Goal: Task Accomplishment & Management: Use online tool/utility

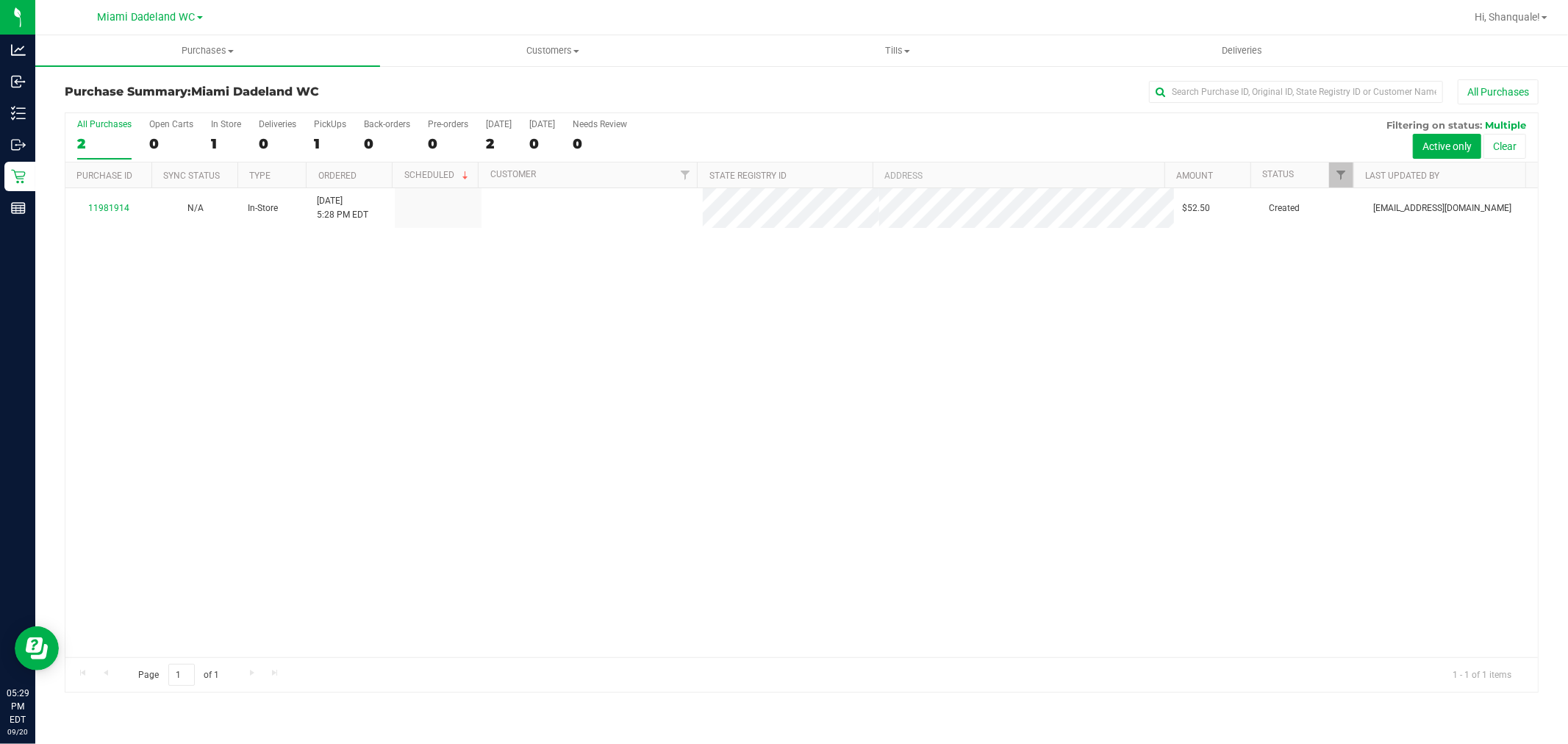
click at [409, 86] on h3 "Purchase Summary: Miami Dadeland WC" at bounding box center [310, 92] width 491 height 13
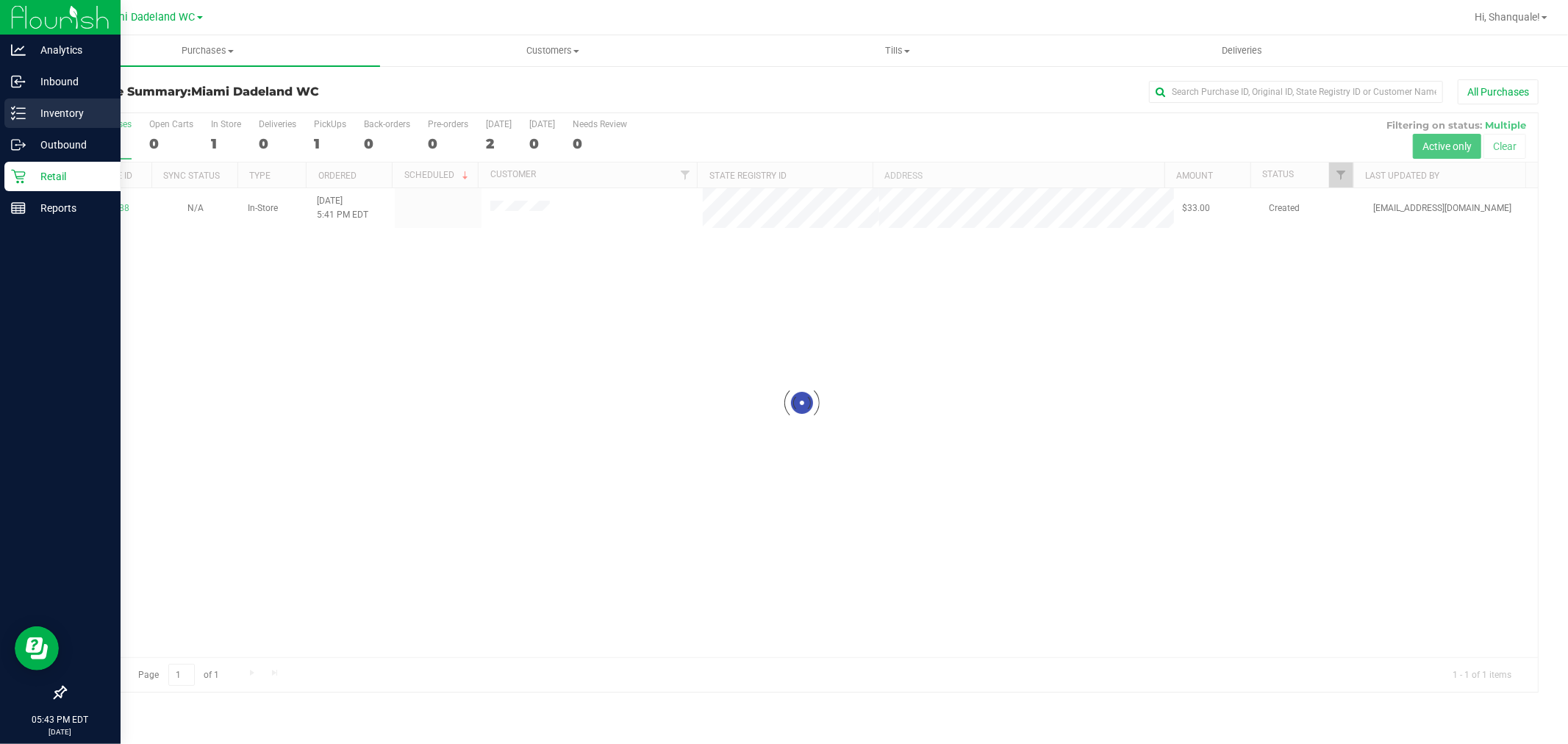
click at [55, 106] on p "Inventory" at bounding box center [69, 113] width 88 height 18
click at [23, 120] on icon at bounding box center [18, 113] width 15 height 15
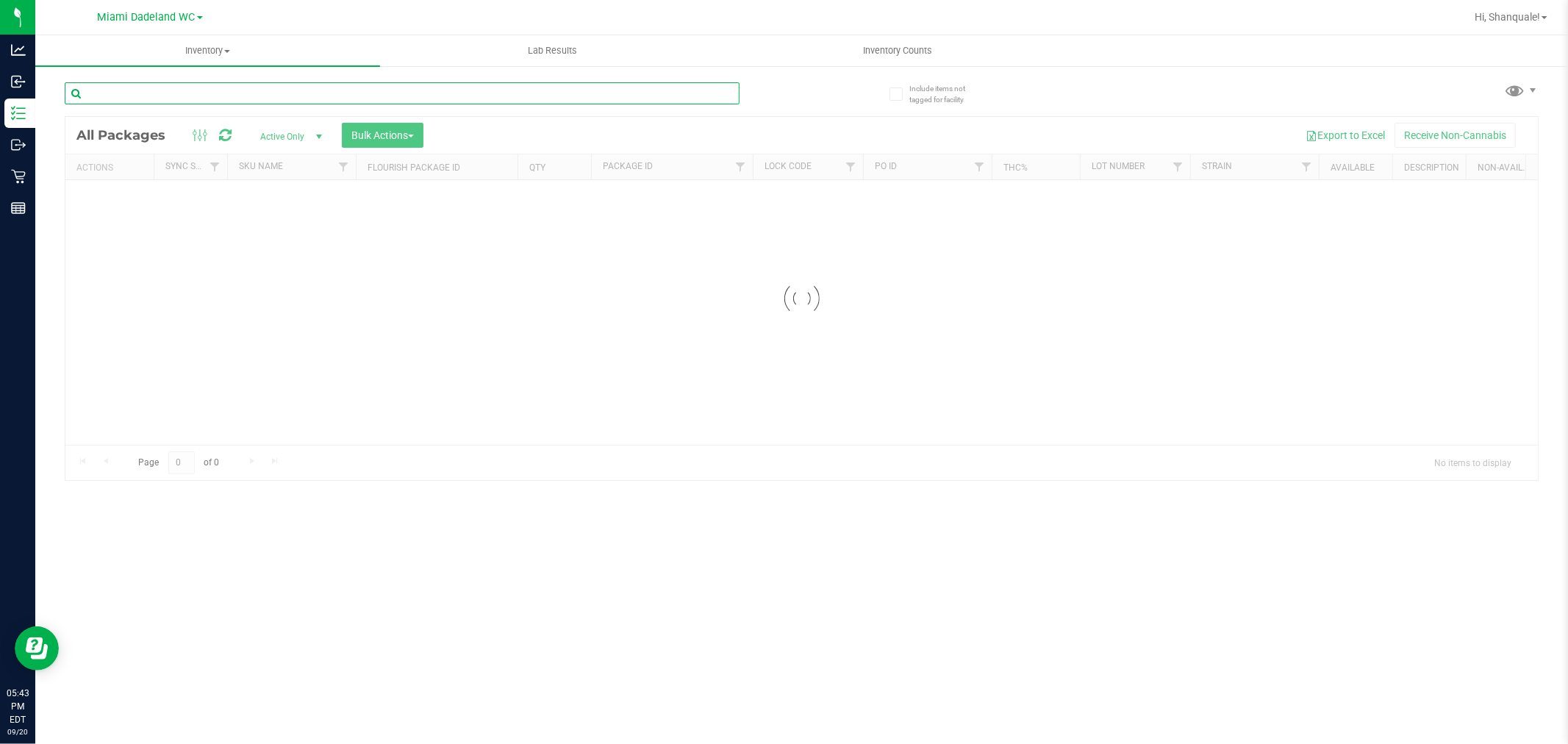
click at [237, 88] on div "Inventory All packages All inventory Waste log Create inventory Lab Results Inv…" at bounding box center [802, 390] width 1533 height 709
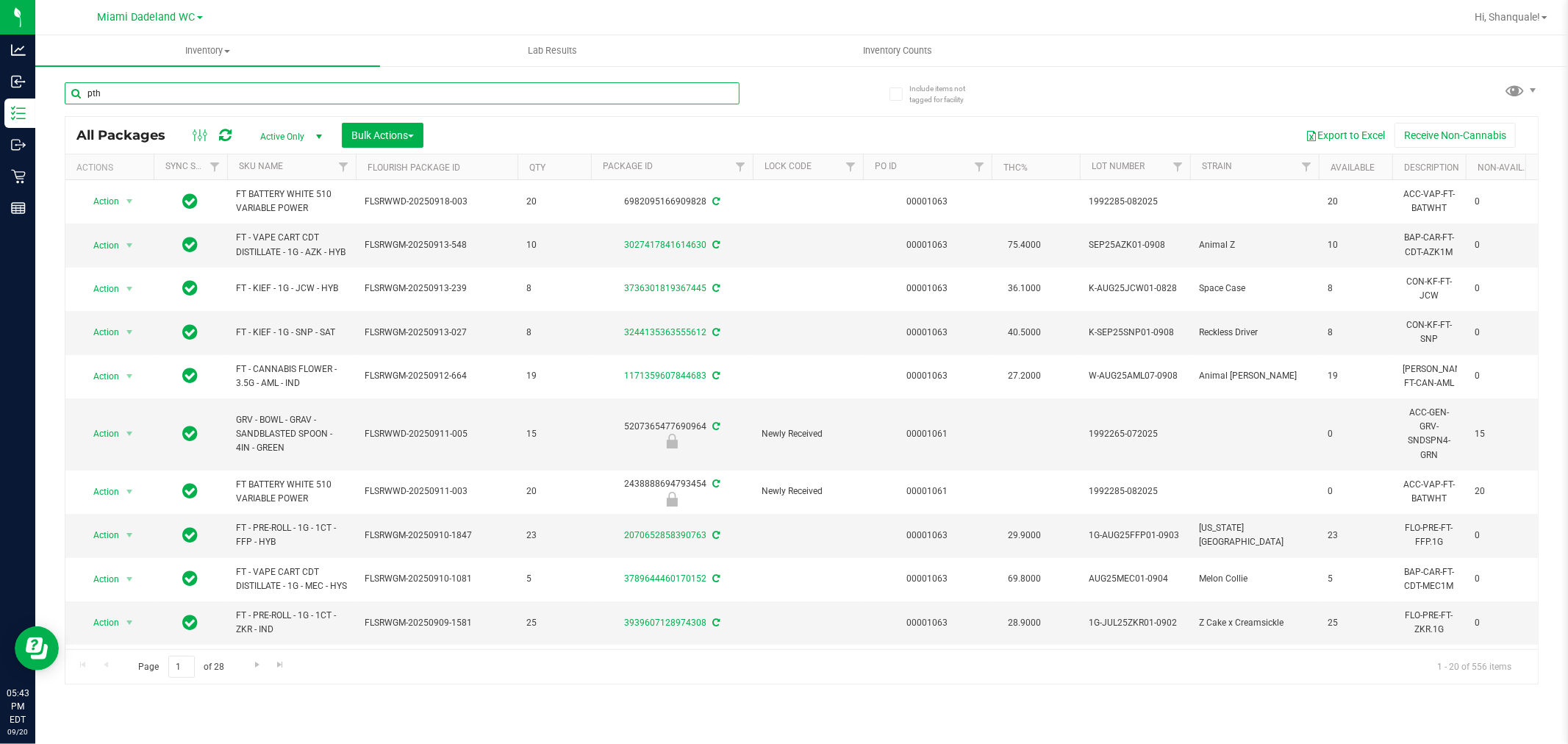
type input "pth"
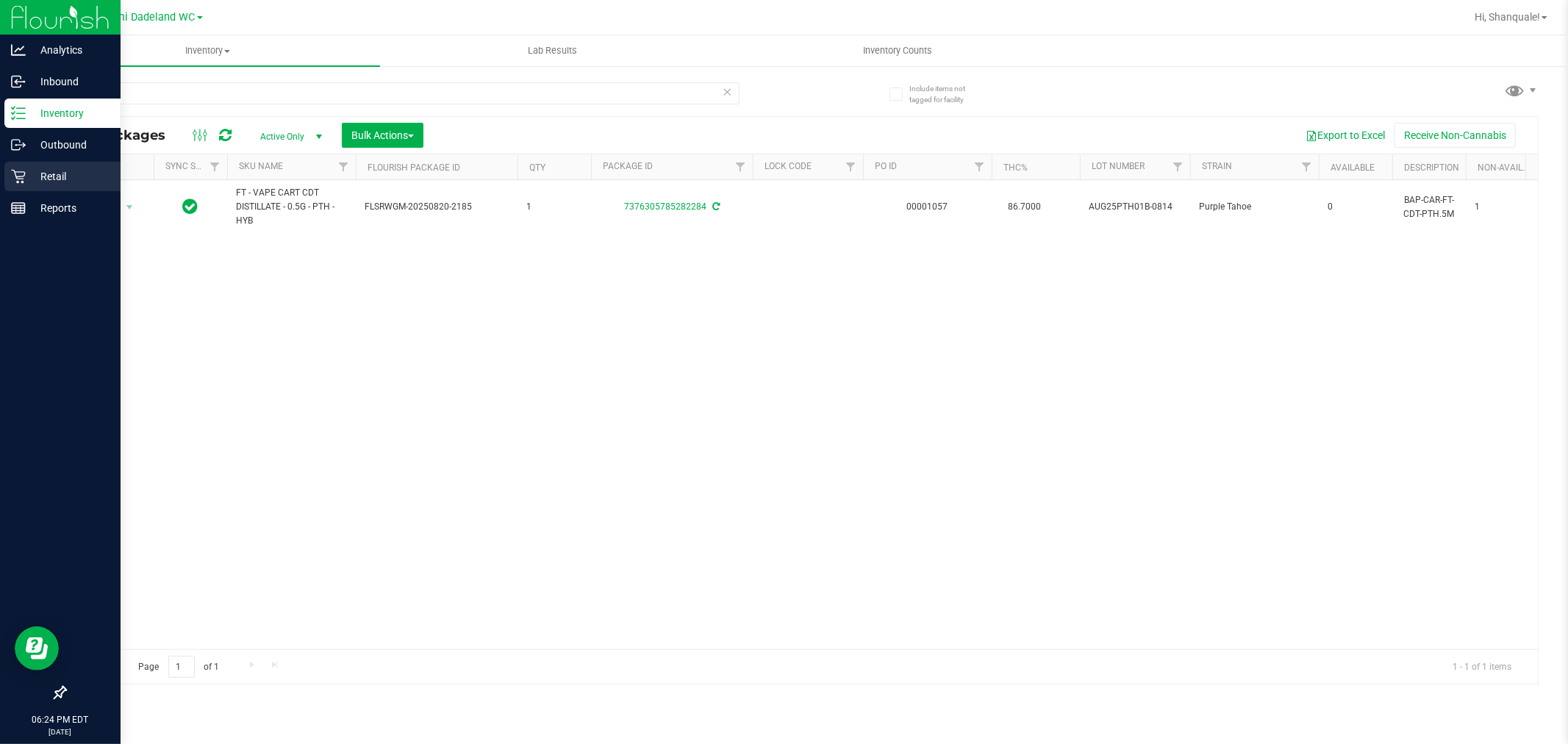
click at [75, 173] on p "Retail" at bounding box center [69, 176] width 88 height 18
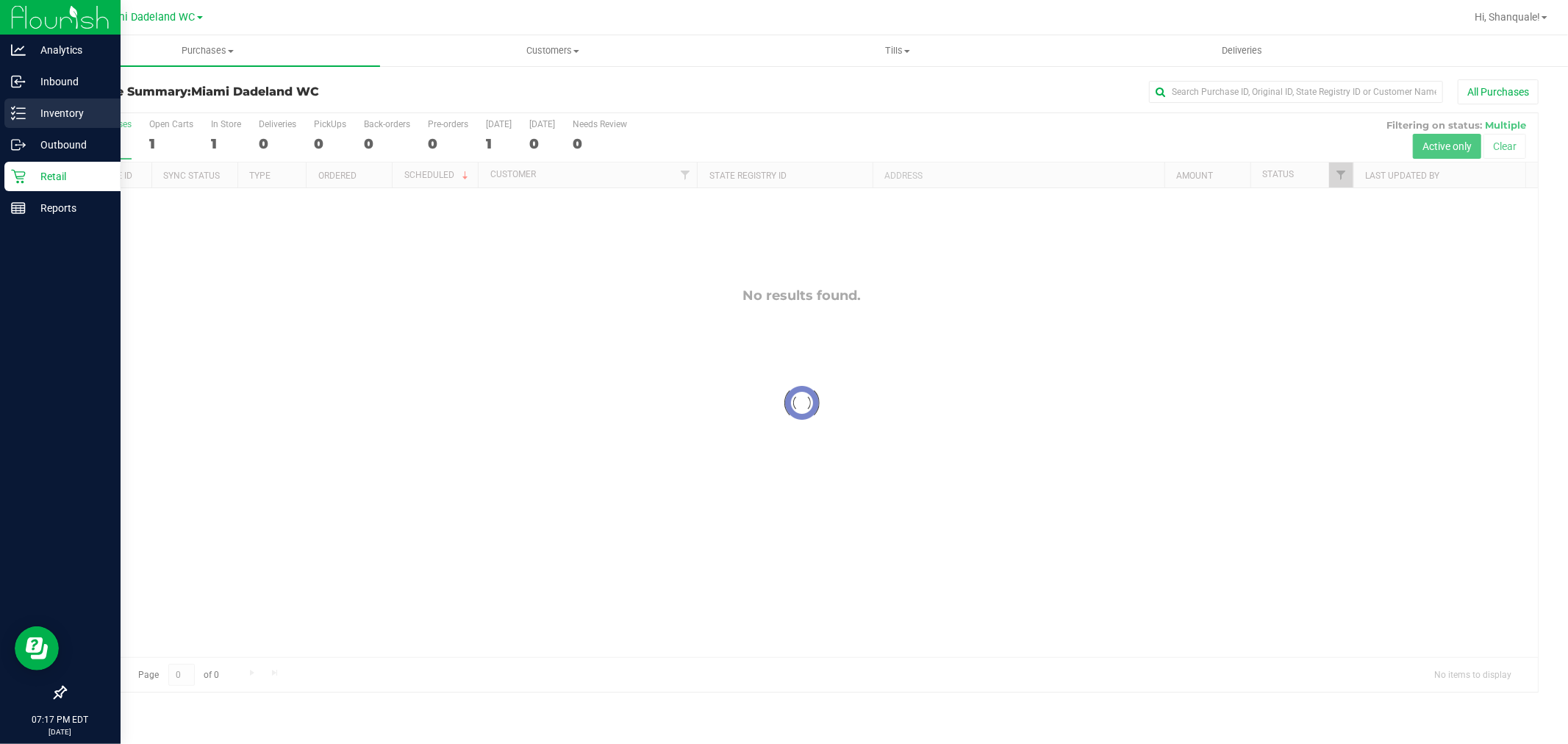
click at [57, 114] on p "Inventory" at bounding box center [69, 113] width 88 height 18
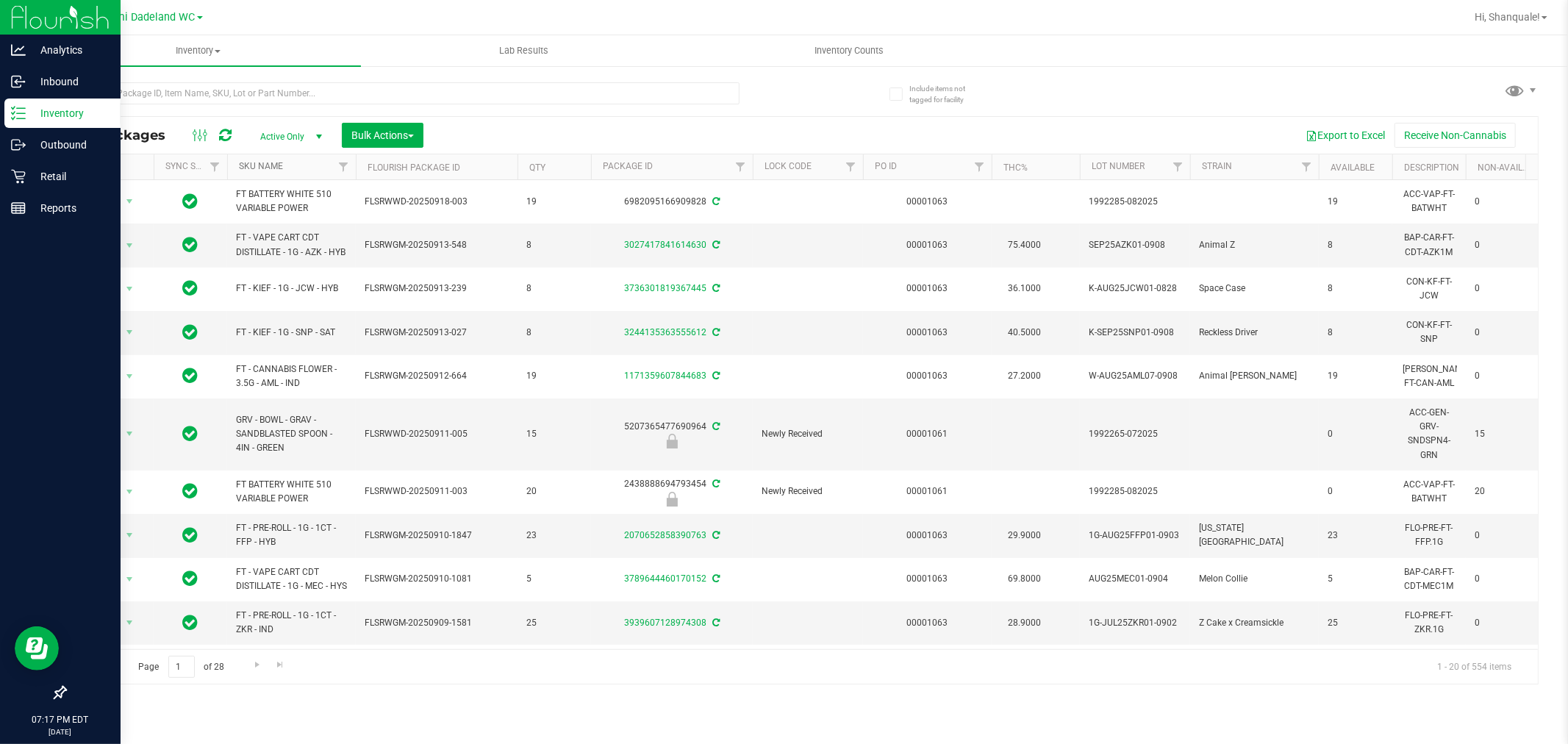
click at [253, 170] on link "SKU Name" at bounding box center [261, 166] width 44 height 10
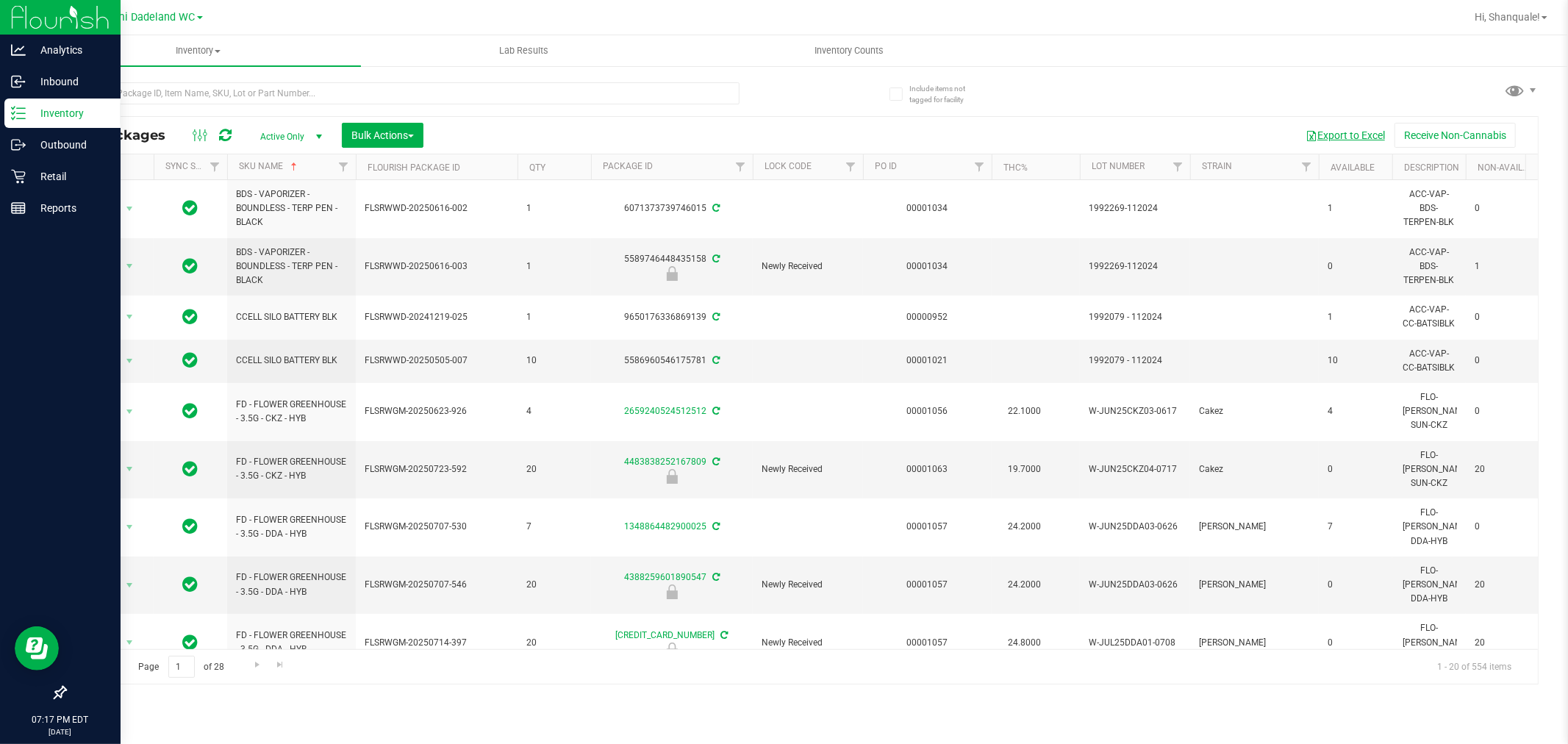
click at [1352, 135] on button "Export to Excel" at bounding box center [1344, 135] width 98 height 25
click at [1296, 123] on button "Export to Excel" at bounding box center [1344, 135] width 98 height 25
click at [334, 100] on input "text" at bounding box center [402, 94] width 675 height 22
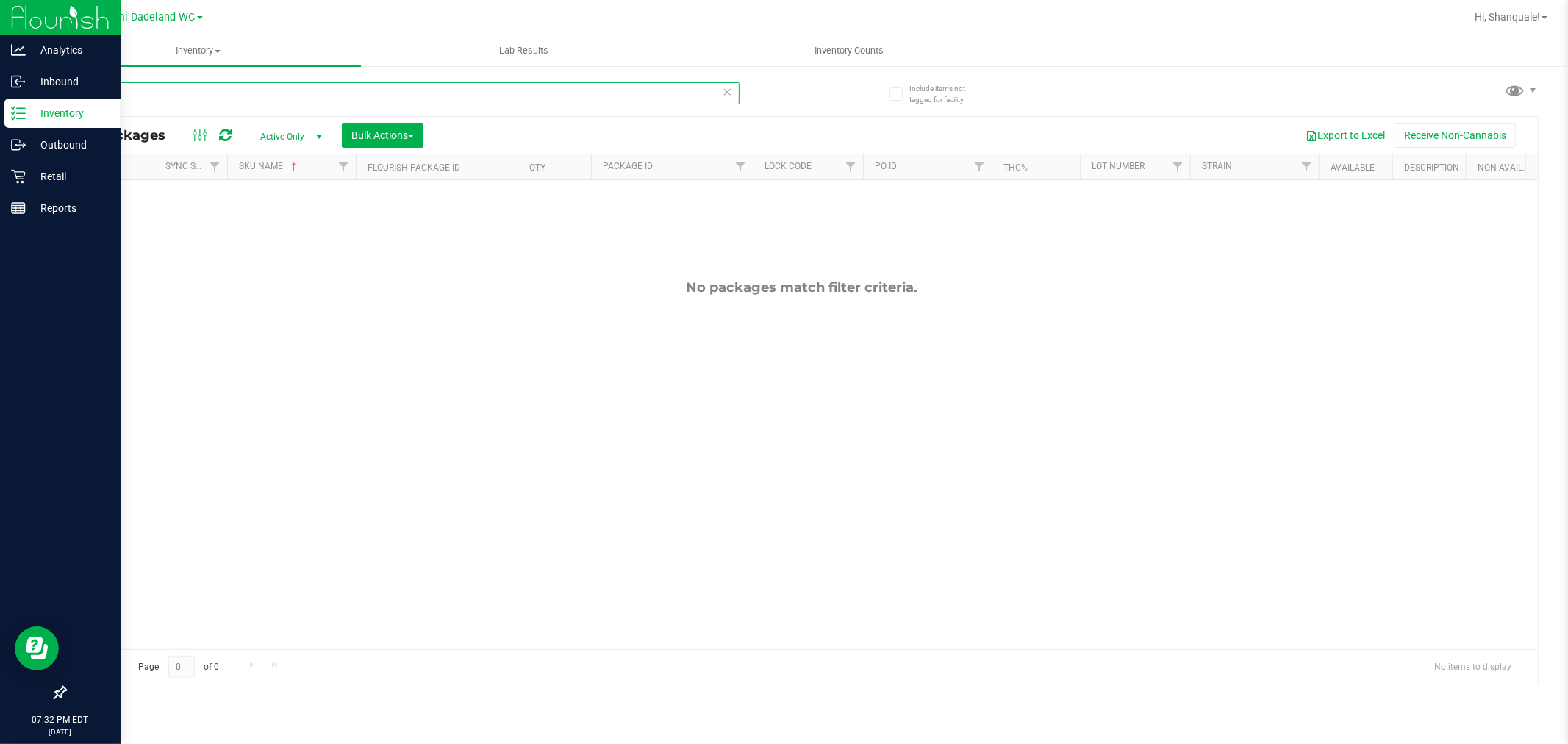
type input "t"
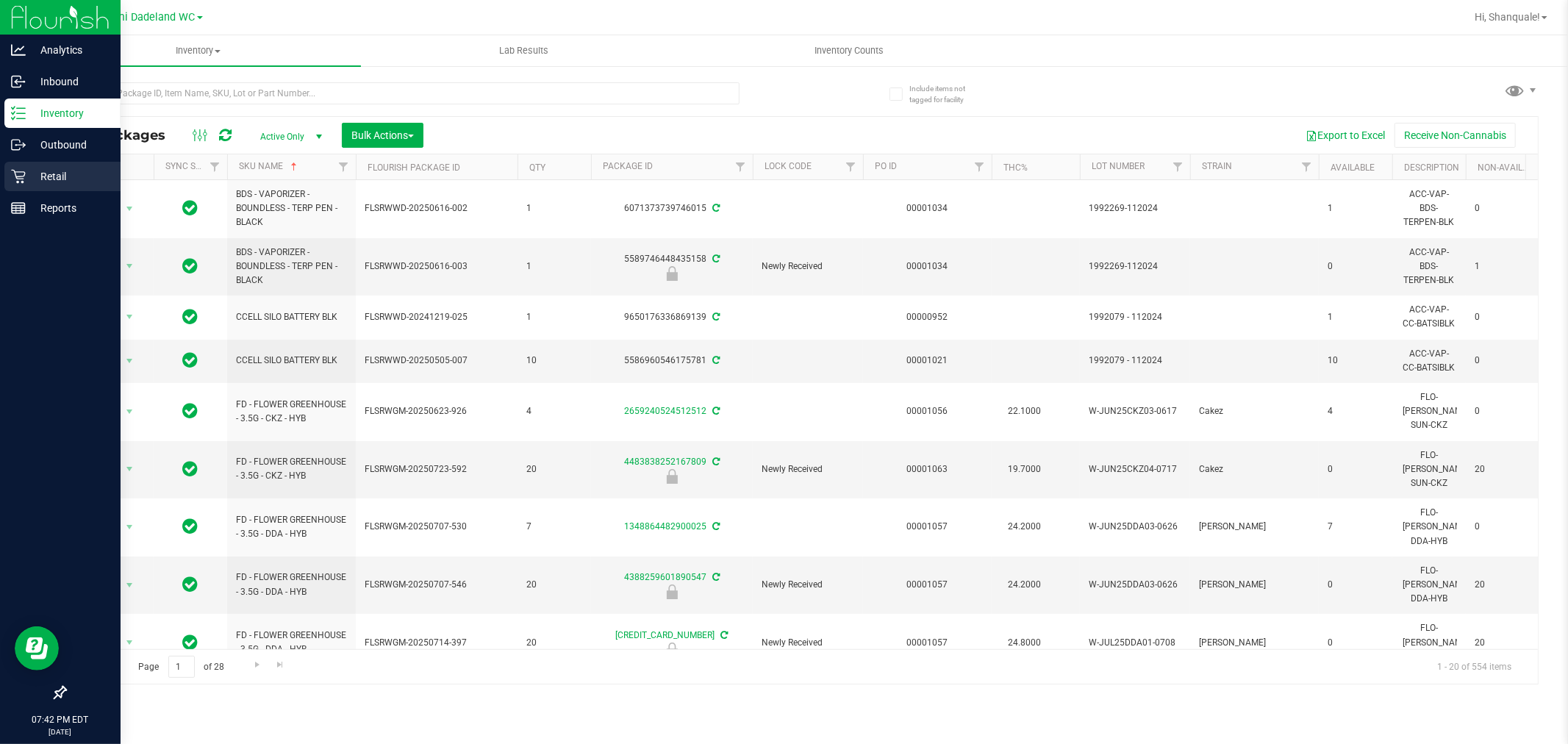
click at [75, 186] on div "Retail" at bounding box center [62, 176] width 116 height 30
